Goal: Task Accomplishment & Management: Manage account settings

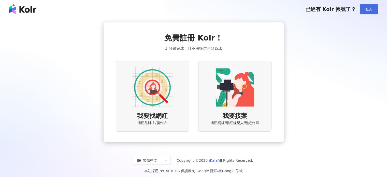
click at [372, 7] on span "登入" at bounding box center [369, 9] width 7 height 4
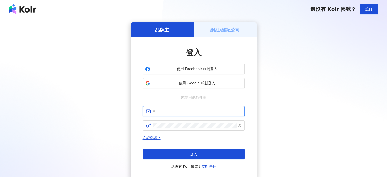
type input "**********"
click at [221, 29] on h5 "網紅/經紀公司" at bounding box center [225, 29] width 29 height 6
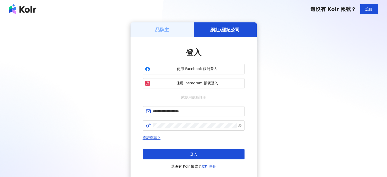
click at [180, 30] on div "品牌主" at bounding box center [162, 29] width 63 height 15
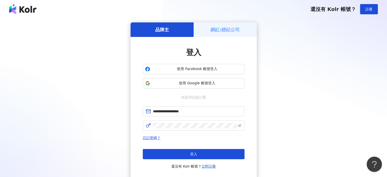
click at [231, 32] on h5 "網紅/經紀公司" at bounding box center [225, 29] width 29 height 6
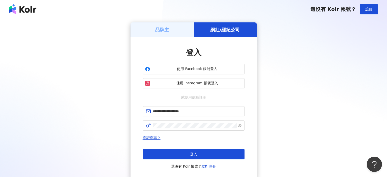
click at [181, 29] on div "品牌主" at bounding box center [162, 29] width 63 height 15
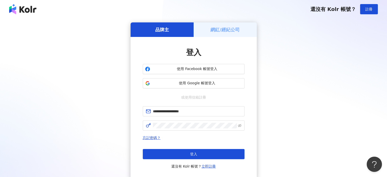
click at [229, 29] on h5 "網紅/經紀公司" at bounding box center [225, 29] width 29 height 6
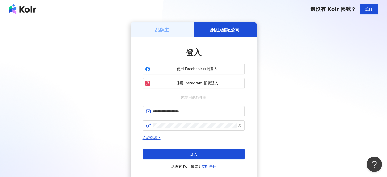
click at [192, 30] on div "品牌主" at bounding box center [162, 29] width 63 height 15
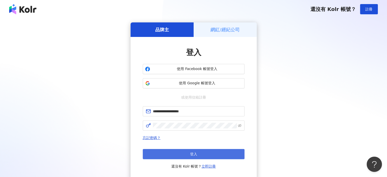
click at [219, 151] on button "登入" at bounding box center [194, 154] width 102 height 10
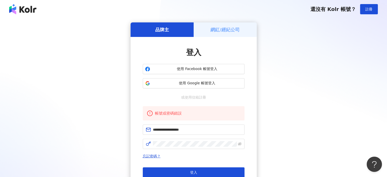
click at [224, 33] on div "網紅/經紀公司" at bounding box center [225, 29] width 63 height 15
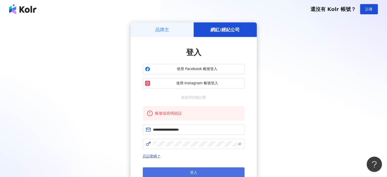
click at [217, 174] on button "登入" at bounding box center [194, 172] width 102 height 10
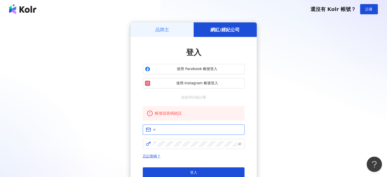
type input "**********"
click at [241, 144] on icon "eye-invisible" at bounding box center [240, 143] width 4 height 3
click at [185, 29] on div "品牌主" at bounding box center [162, 29] width 63 height 15
